Goal: Task Accomplishment & Management: Manage account settings

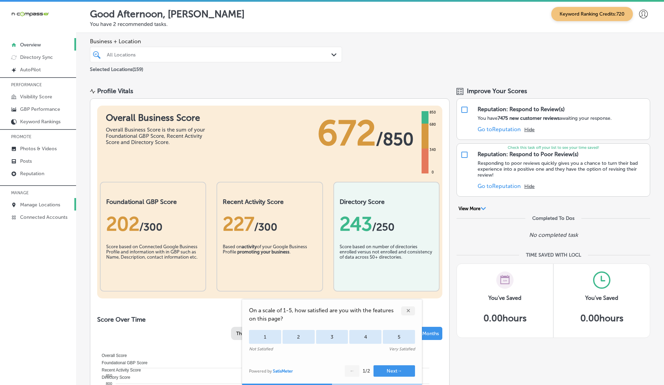
click at [31, 206] on p "Manage Locations" at bounding box center [40, 205] width 40 height 6
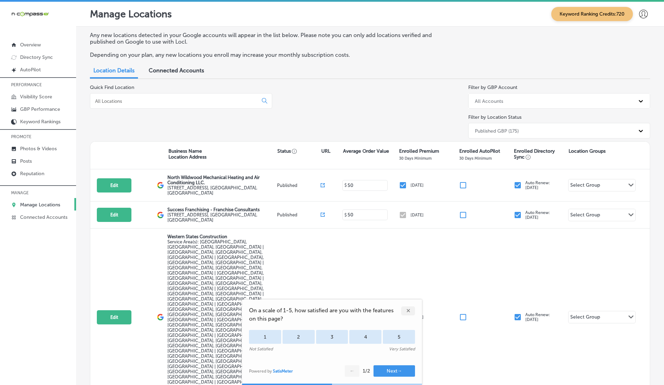
click at [140, 101] on input at bounding box center [175, 101] width 162 height 6
paste input "Nationwide Insurance [PERSON_NAME] Insurance Financial Services"
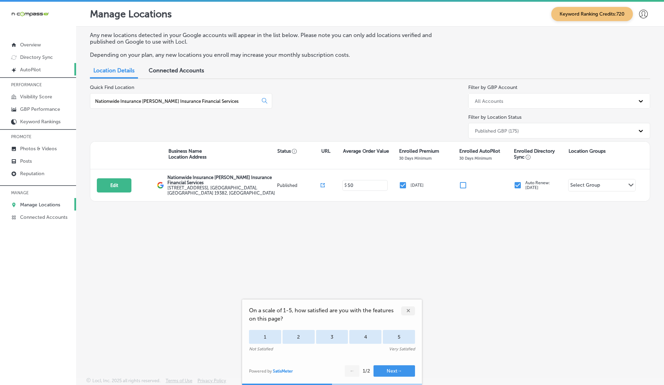
type input "Nationwide Insurance [PERSON_NAME] Insurance Financial Services"
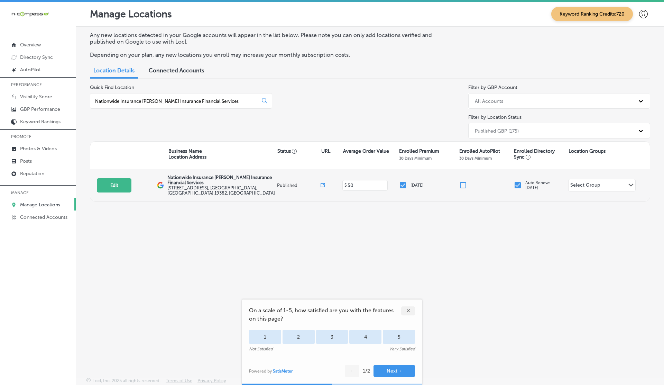
click at [323, 183] on icon at bounding box center [324, 184] width 2 height 2
click at [126, 182] on button "Edit" at bounding box center [114, 185] width 35 height 14
select select "US"
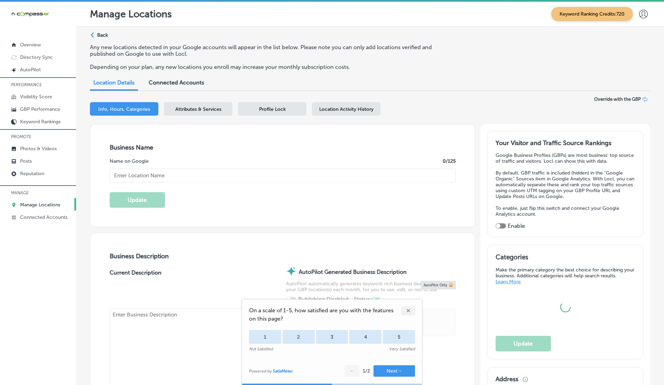
type input "Nationwide Insurance [PERSON_NAME] Insurance Financial Services"
type input "[STREET_ADDRESS]"
type input "[GEOGRAPHIC_DATA][PERSON_NAME]"
type input "19382"
type input "US"
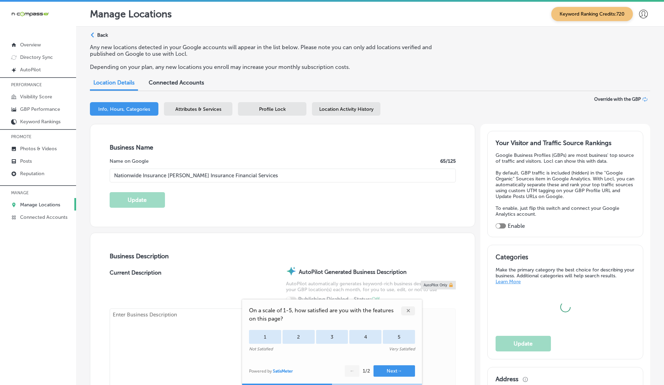
type input "[URL][DOMAIN_NAME]"
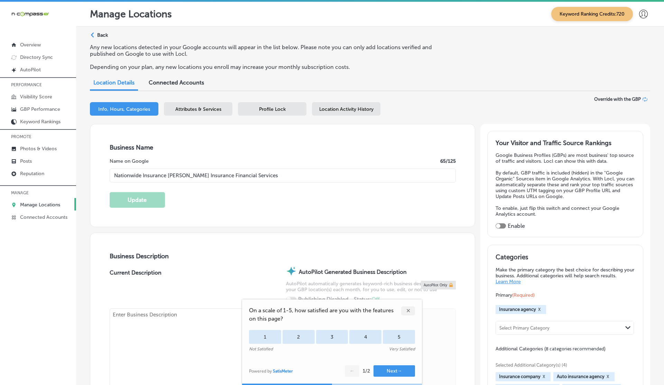
checkbox input "true"
type textarea "Welcome to a more personal insurance touch at Nationwide Insurance: [PERSON_NAM…"
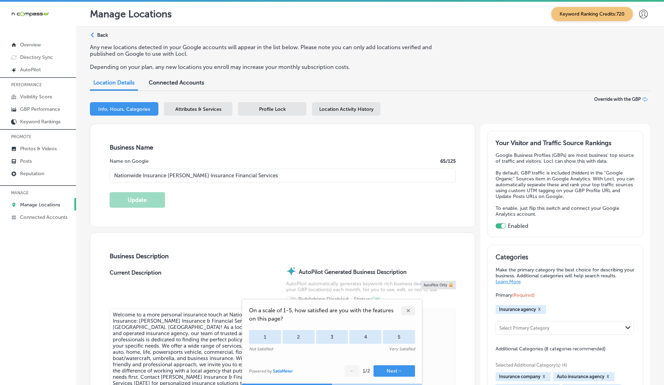
type input "[PHONE_NUMBER]"
click at [36, 174] on p "Reputation" at bounding box center [32, 173] width 24 height 6
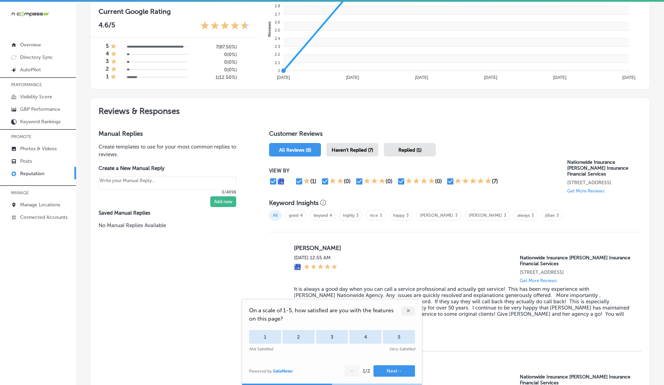
scroll to position [295, 0]
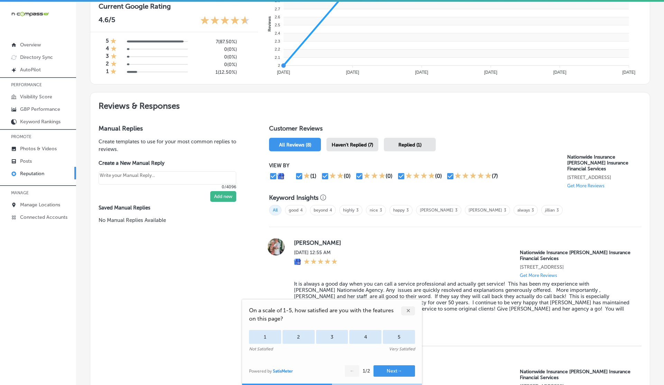
click at [410, 310] on div "✕" at bounding box center [408, 310] width 14 height 9
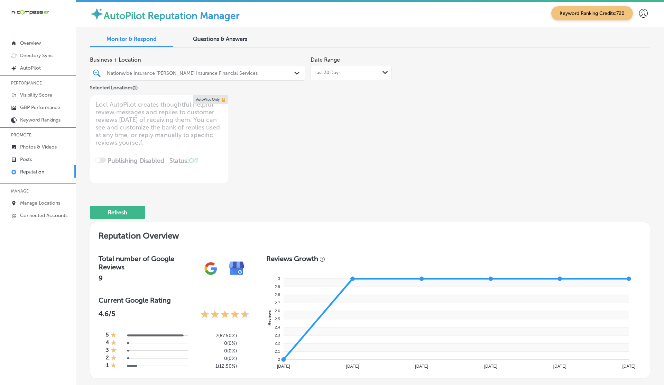
scroll to position [0, 0]
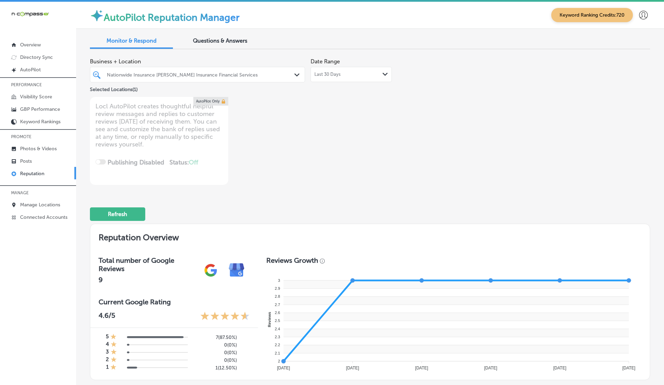
click at [331, 73] on span "Last 30 Days" at bounding box center [327, 75] width 26 height 6
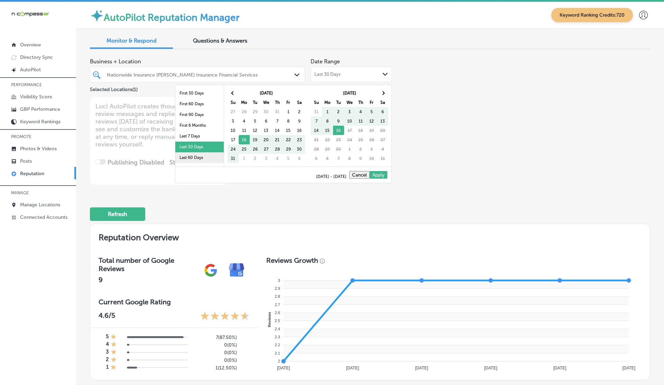
click at [206, 154] on li "Last 60 Days" at bounding box center [199, 157] width 48 height 11
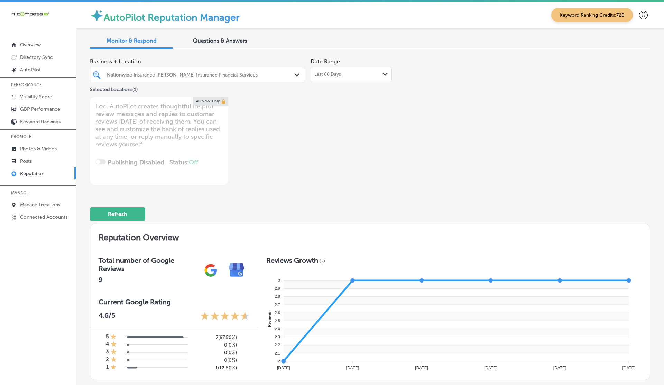
click at [327, 77] on div "Last 60 Days Path Created with Sketch." at bounding box center [351, 74] width 81 height 15
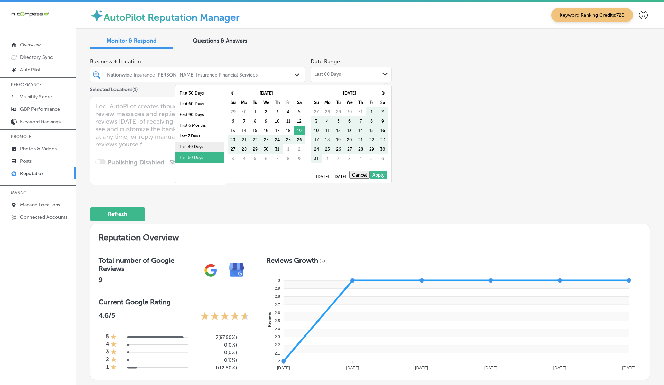
scroll to position [40, 0]
click at [193, 149] on li "Last 2 Years" at bounding box center [199, 149] width 48 height 11
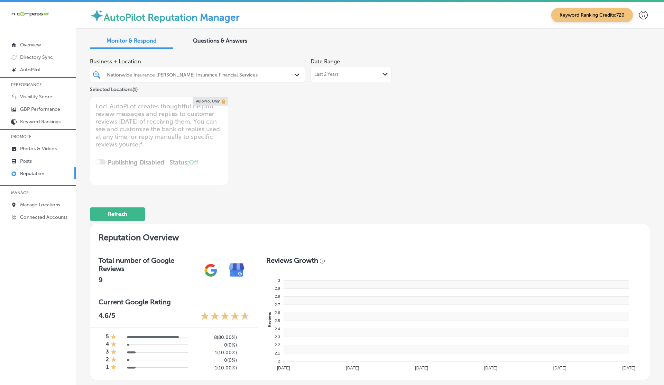
type textarea "x"
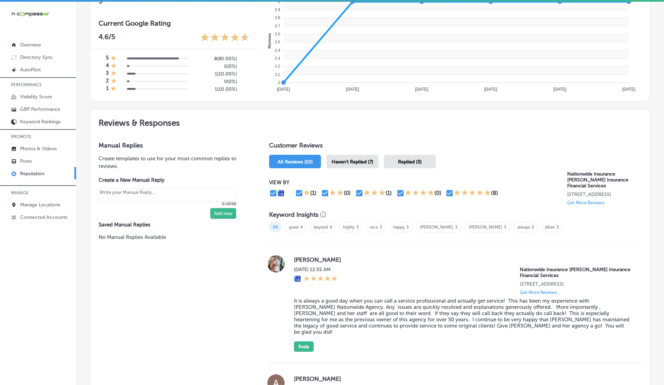
scroll to position [0, 0]
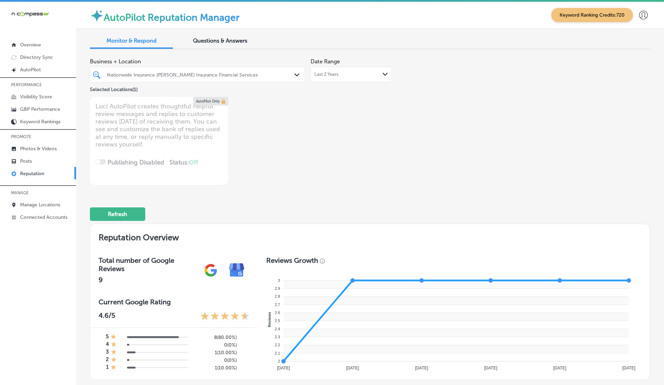
click at [641, 16] on icon at bounding box center [643, 15] width 9 height 9
click at [635, 58] on p "Log Out" at bounding box center [628, 57] width 21 height 8
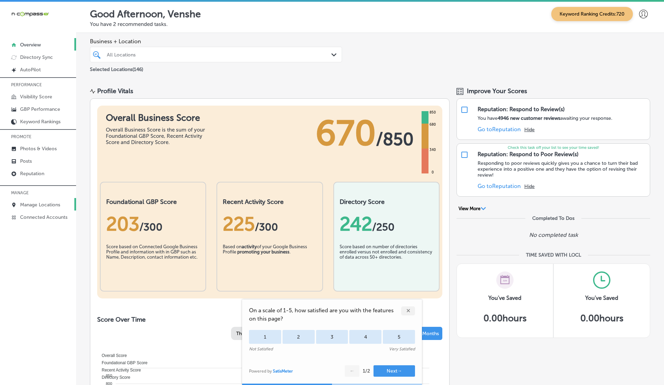
click at [47, 205] on p "Manage Locations" at bounding box center [40, 205] width 40 height 6
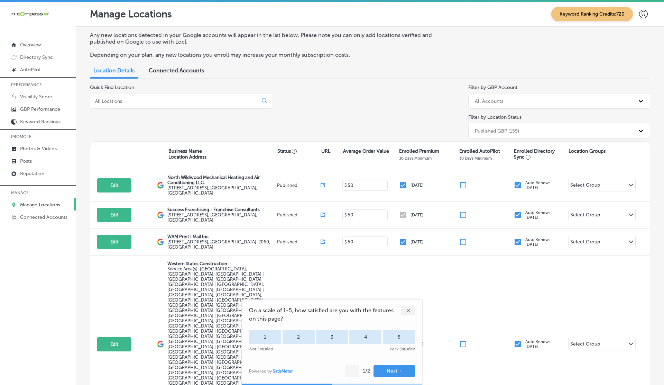
click at [410, 314] on div "✕" at bounding box center [408, 310] width 14 height 9
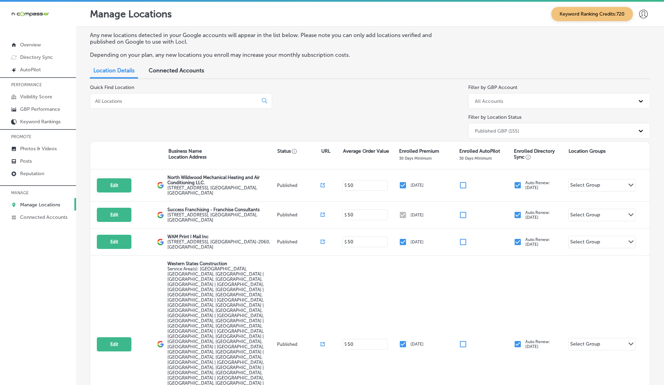
click at [126, 104] on div at bounding box center [181, 101] width 182 height 16
click at [113, 100] on input at bounding box center [175, 101] width 162 height 6
paste input "A1 Water Damage Restorations"
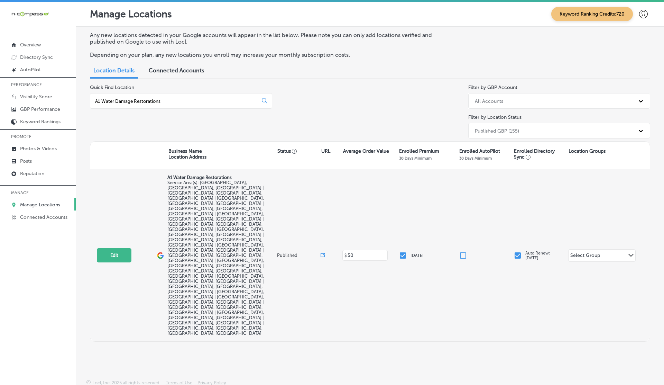
type input "A1 Water Damage Restorations"
click at [323, 253] on icon at bounding box center [323, 255] width 4 height 4
click at [114, 248] on button "Edit" at bounding box center [114, 255] width 35 height 14
select select "US"
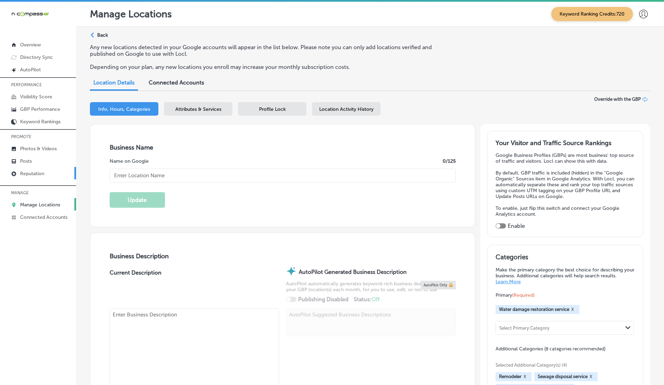
type input "A1 Water Damage Restorations"
click at [37, 172] on p "Reputation" at bounding box center [32, 173] width 24 height 6
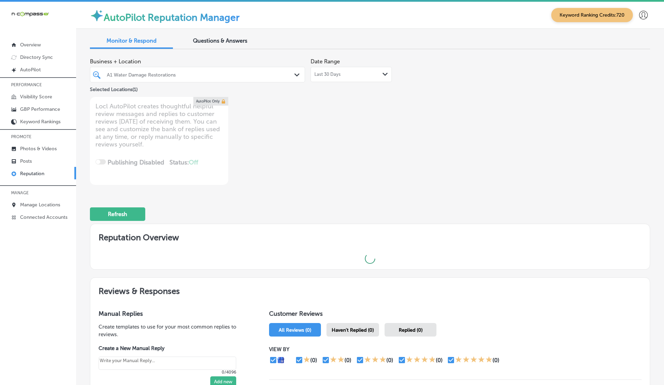
type textarea "x"
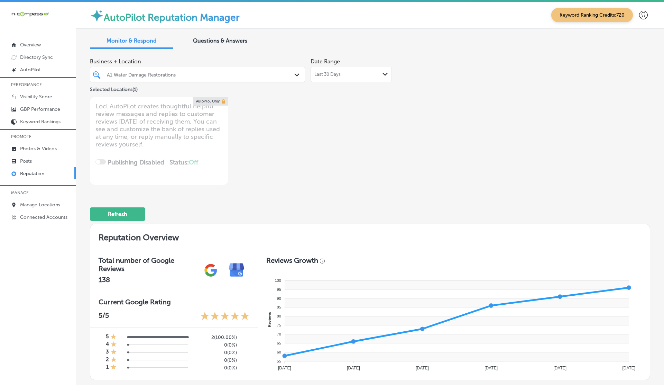
click at [643, 12] on icon at bounding box center [643, 15] width 9 height 9
click at [632, 58] on p "Log Out" at bounding box center [628, 57] width 21 height 8
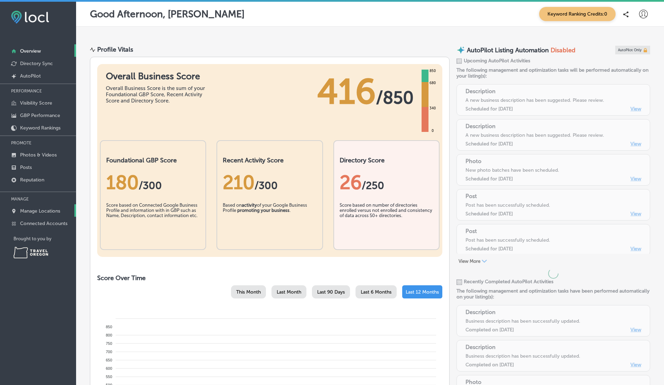
click at [51, 212] on p "Manage Locations" at bounding box center [40, 211] width 40 height 6
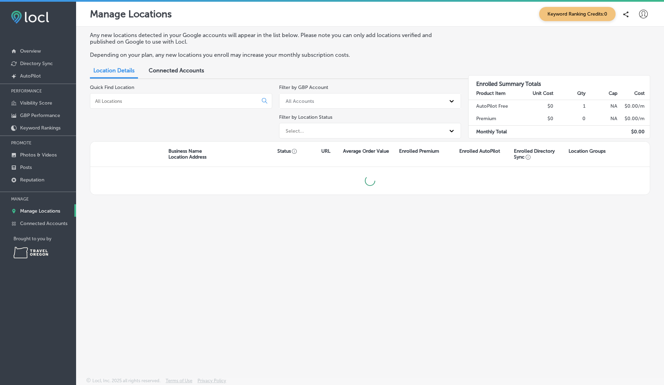
click at [51, 212] on p "Manage Locations" at bounding box center [40, 211] width 40 height 6
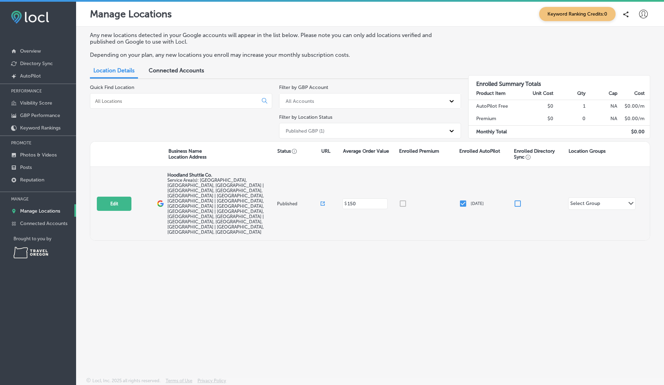
click at [324, 201] on icon at bounding box center [323, 203] width 4 height 4
click at [128, 197] on button "Edit" at bounding box center [114, 203] width 35 height 14
select select "US"
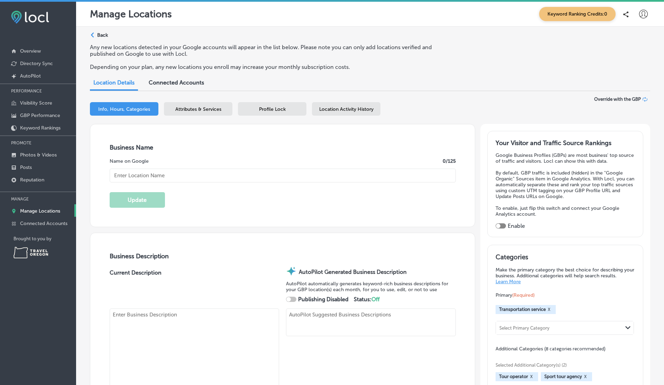
checkbox input "true"
type input "Hoodland Shuttle Co."
click at [34, 178] on p "Reputation" at bounding box center [32, 180] width 24 height 6
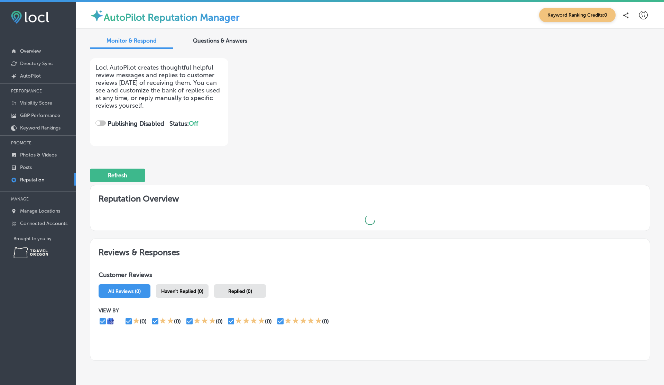
checkbox input "true"
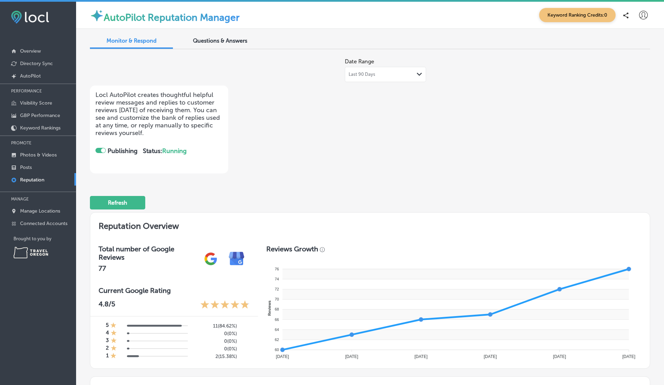
click at [646, 17] on icon at bounding box center [643, 15] width 9 height 9
click at [621, 78] on li "Log Out" at bounding box center [631, 74] width 48 height 16
